Goal: Information Seeking & Learning: Learn about a topic

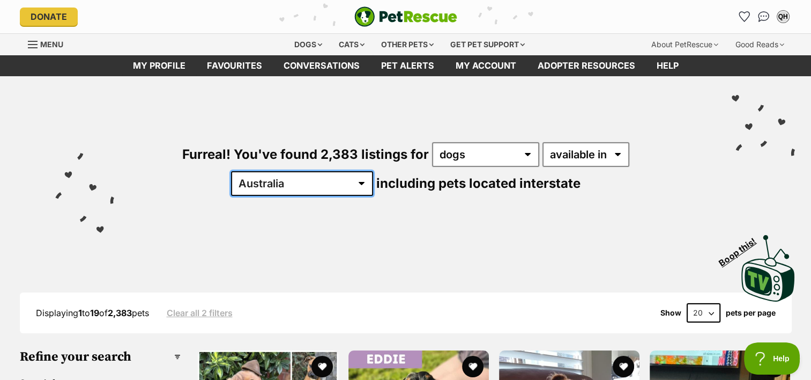
click at [373, 171] on select "Australia ACT NSW NT QLD SA TAS VIC WA" at bounding box center [302, 183] width 142 height 25
select select "QLD"
click at [373, 171] on select "Australia ACT NSW NT QLD SA TAS VIC WA" at bounding box center [302, 183] width 142 height 25
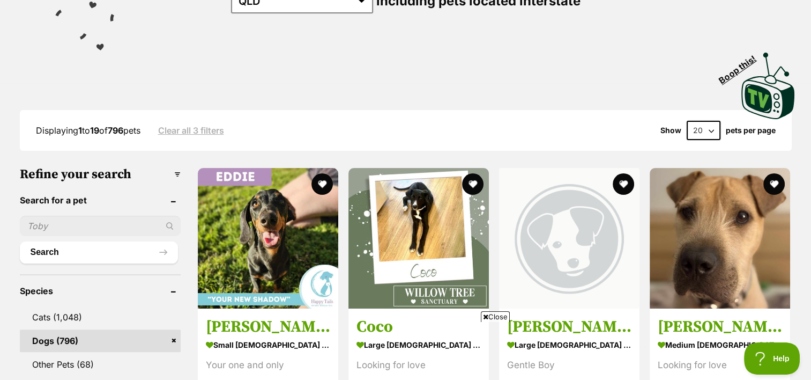
scroll to position [193, 0]
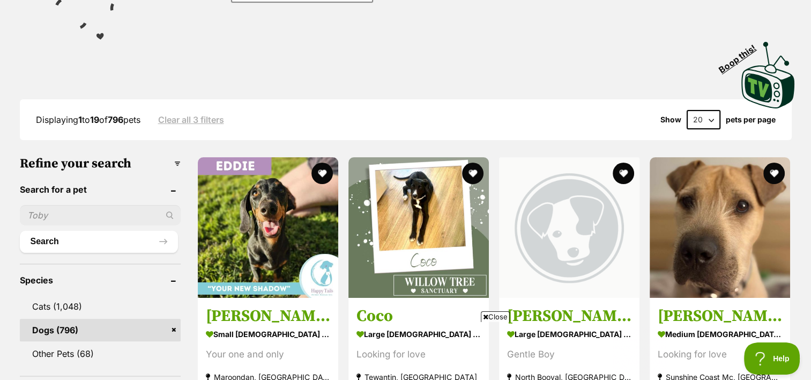
click at [711, 115] on select "20 40 60" at bounding box center [704, 119] width 34 height 19
select select "60"
click at [687, 110] on select "20 40 60" at bounding box center [704, 119] width 34 height 19
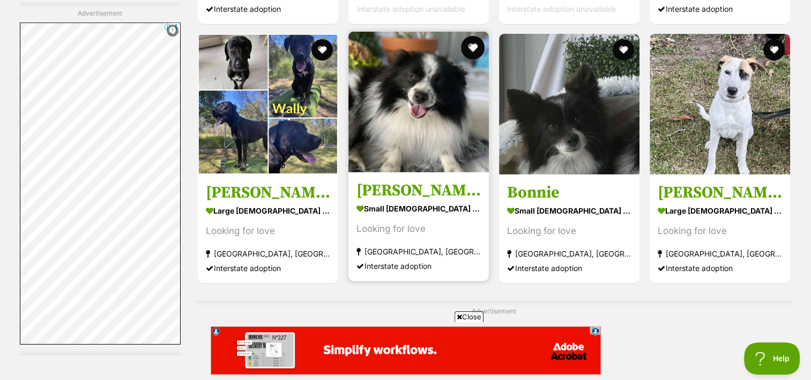
click at [472, 45] on button "favourite" at bounding box center [473, 48] width 24 height 24
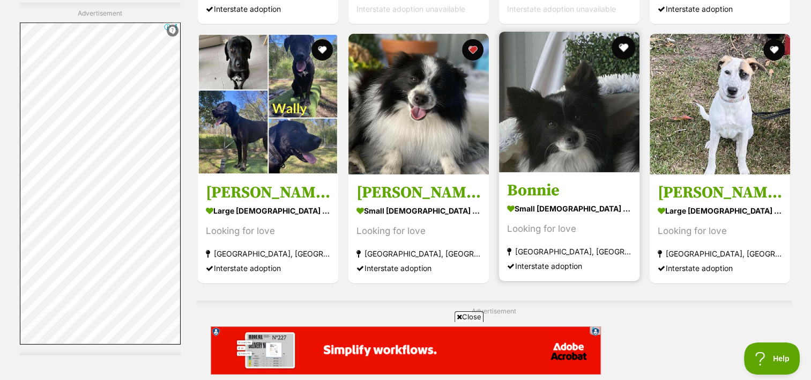
click at [625, 45] on button "favourite" at bounding box center [624, 48] width 24 height 24
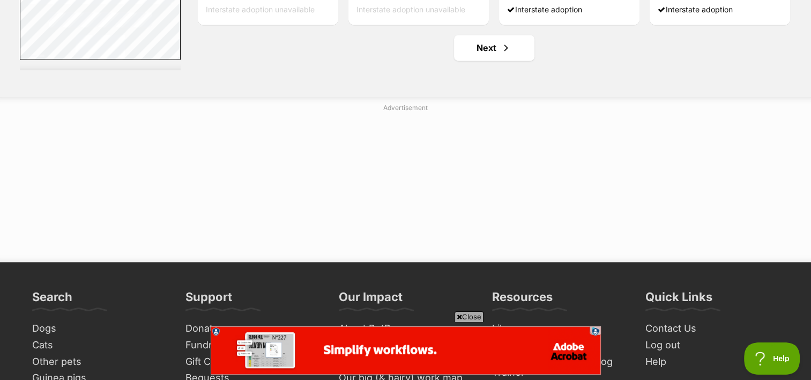
scroll to position [5820, 0]
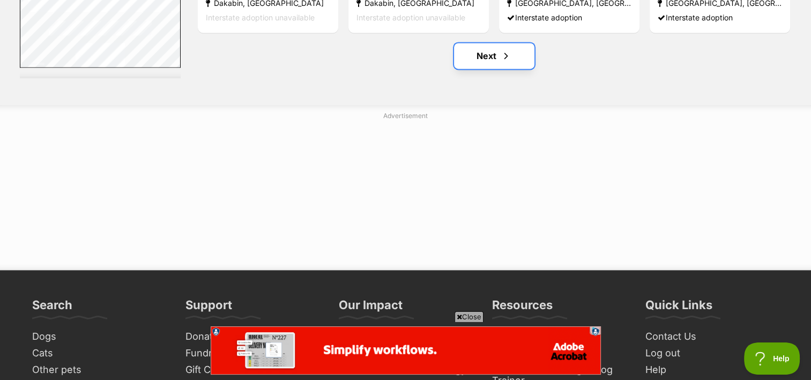
click at [493, 56] on link "Next" at bounding box center [494, 56] width 80 height 26
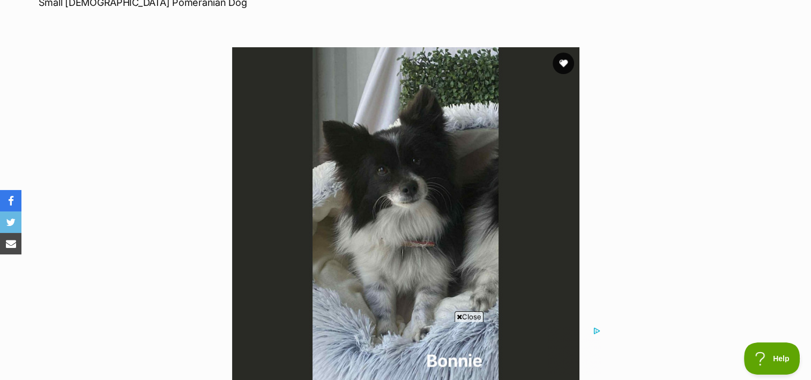
scroll to position [165, 0]
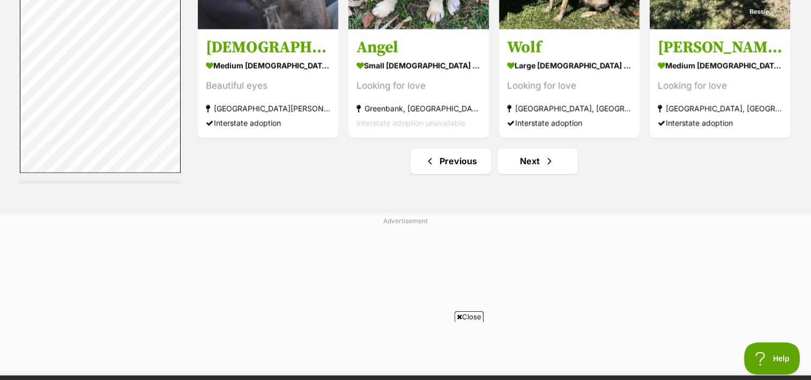
scroll to position [5772, 0]
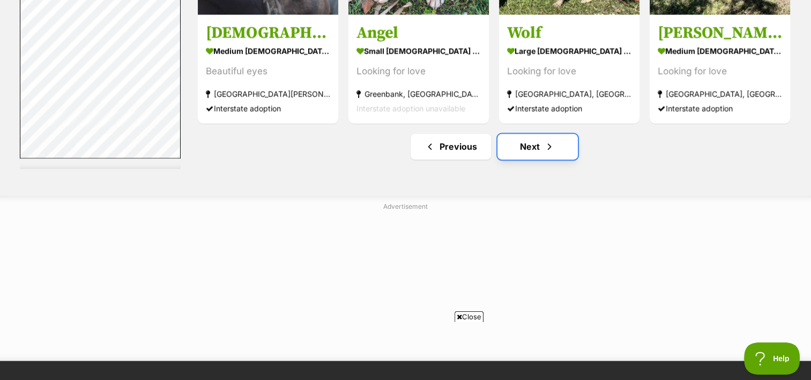
click at [526, 145] on link "Next" at bounding box center [538, 147] width 80 height 26
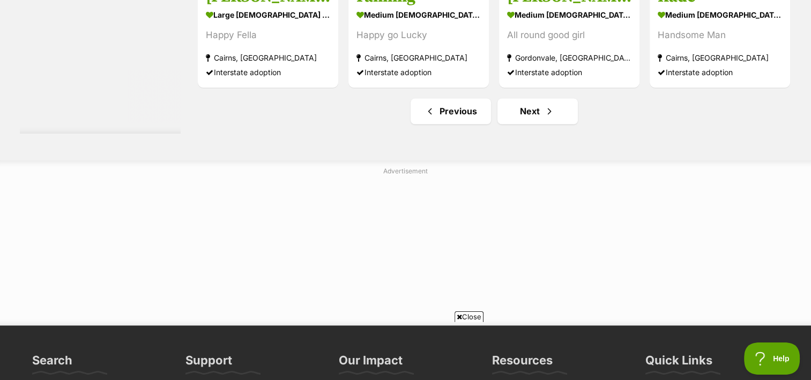
scroll to position [5863, 0]
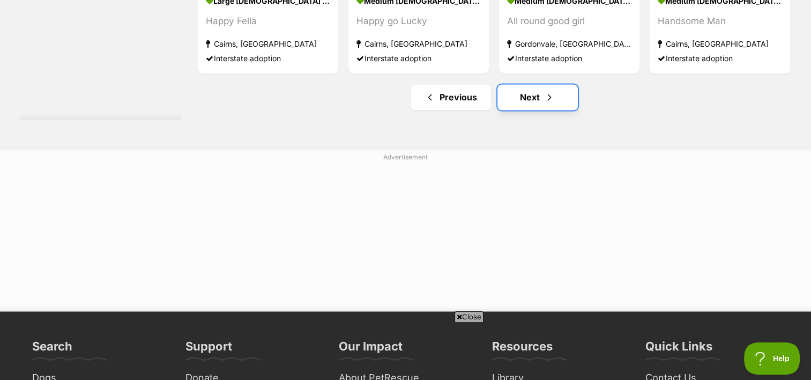
click at [530, 90] on link "Next" at bounding box center [538, 97] width 80 height 26
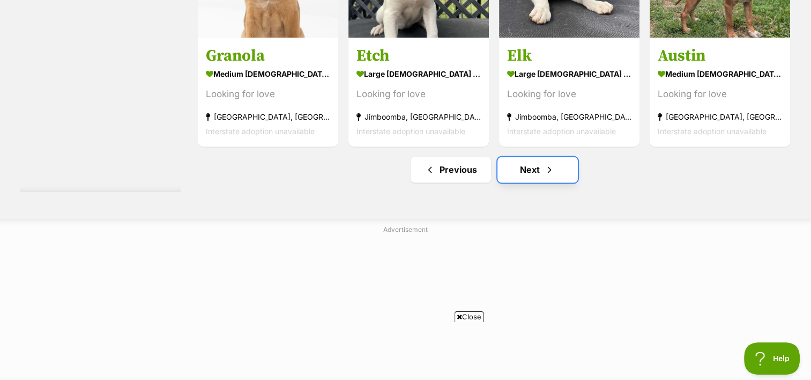
click at [528, 161] on link "Next" at bounding box center [538, 170] width 80 height 26
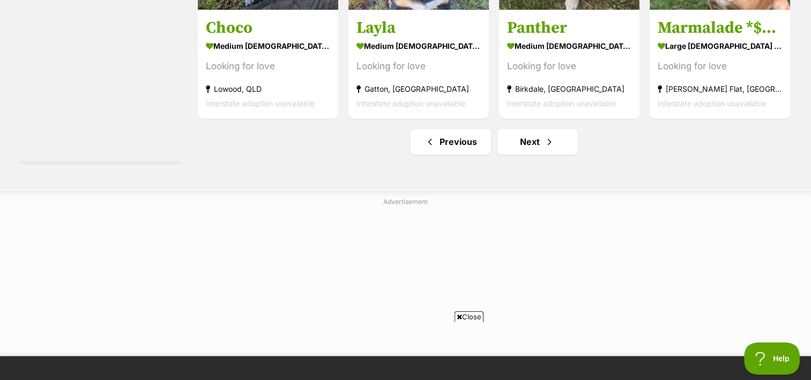
scroll to position [5870, 0]
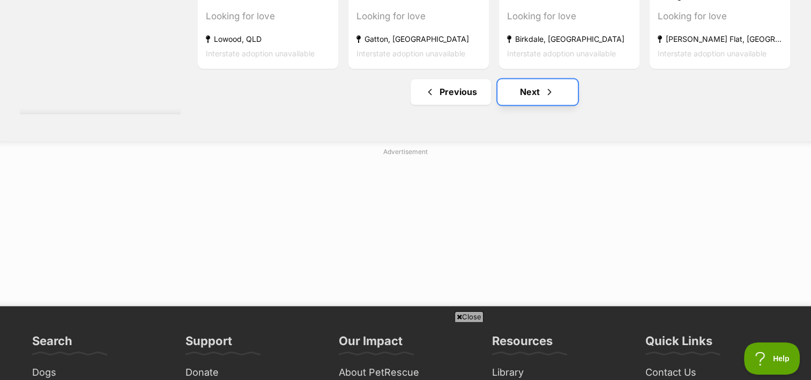
click at [536, 90] on link "Next" at bounding box center [538, 92] width 80 height 26
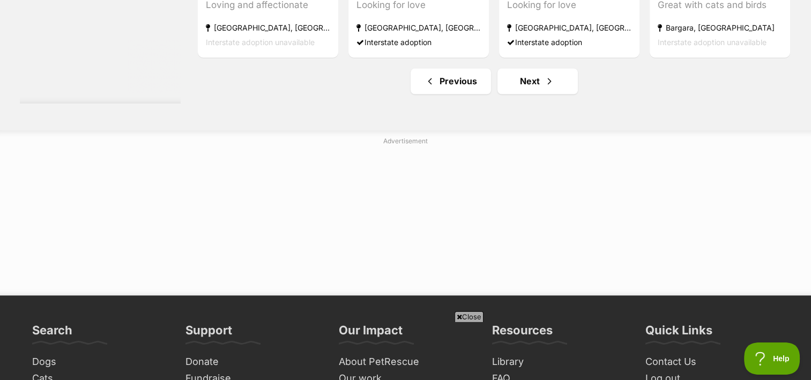
scroll to position [5906, 0]
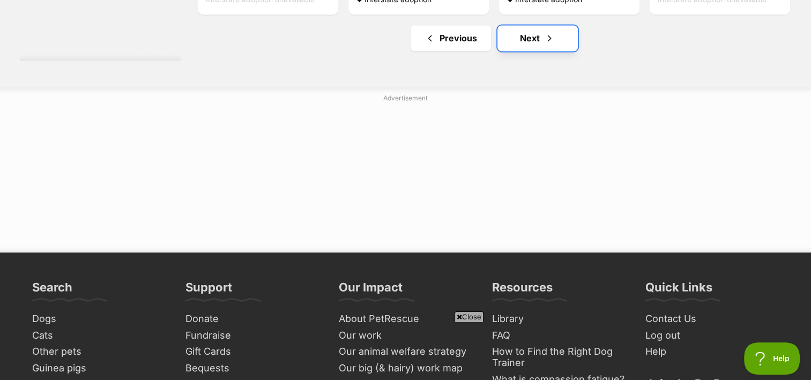
click at [536, 32] on link "Next" at bounding box center [538, 38] width 80 height 26
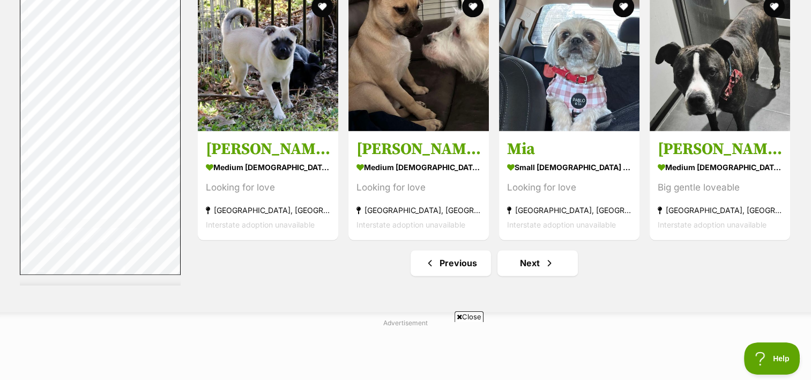
scroll to position [5535, 0]
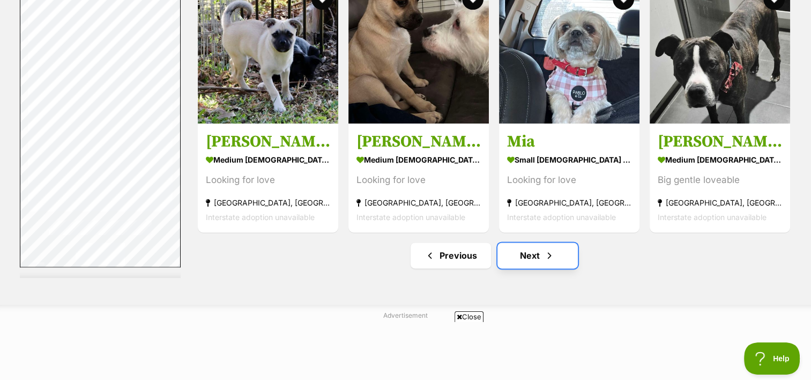
click at [530, 257] on link "Next" at bounding box center [538, 255] width 80 height 26
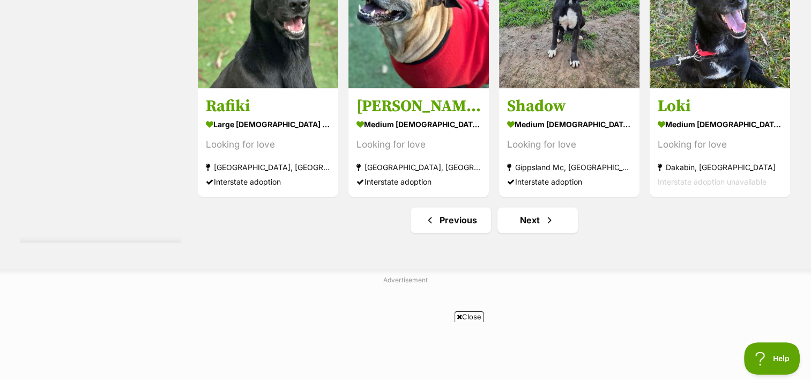
scroll to position [5677, 0]
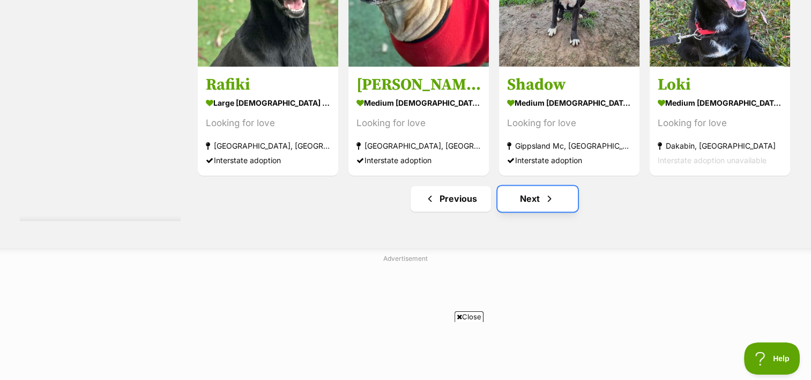
click at [530, 197] on link "Next" at bounding box center [538, 199] width 80 height 26
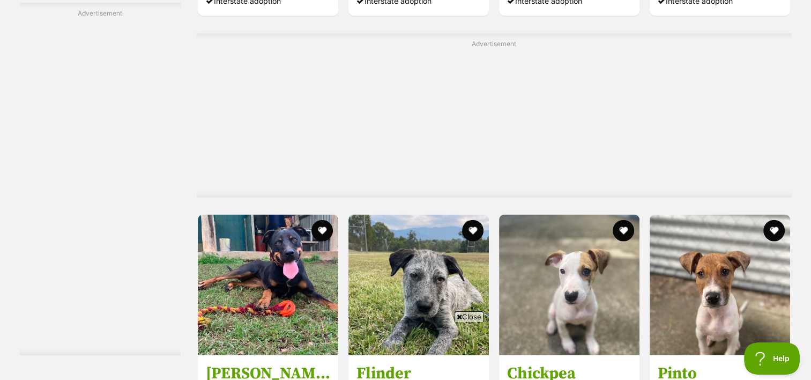
scroll to position [2488, 0]
